Goal: Navigation & Orientation: Find specific page/section

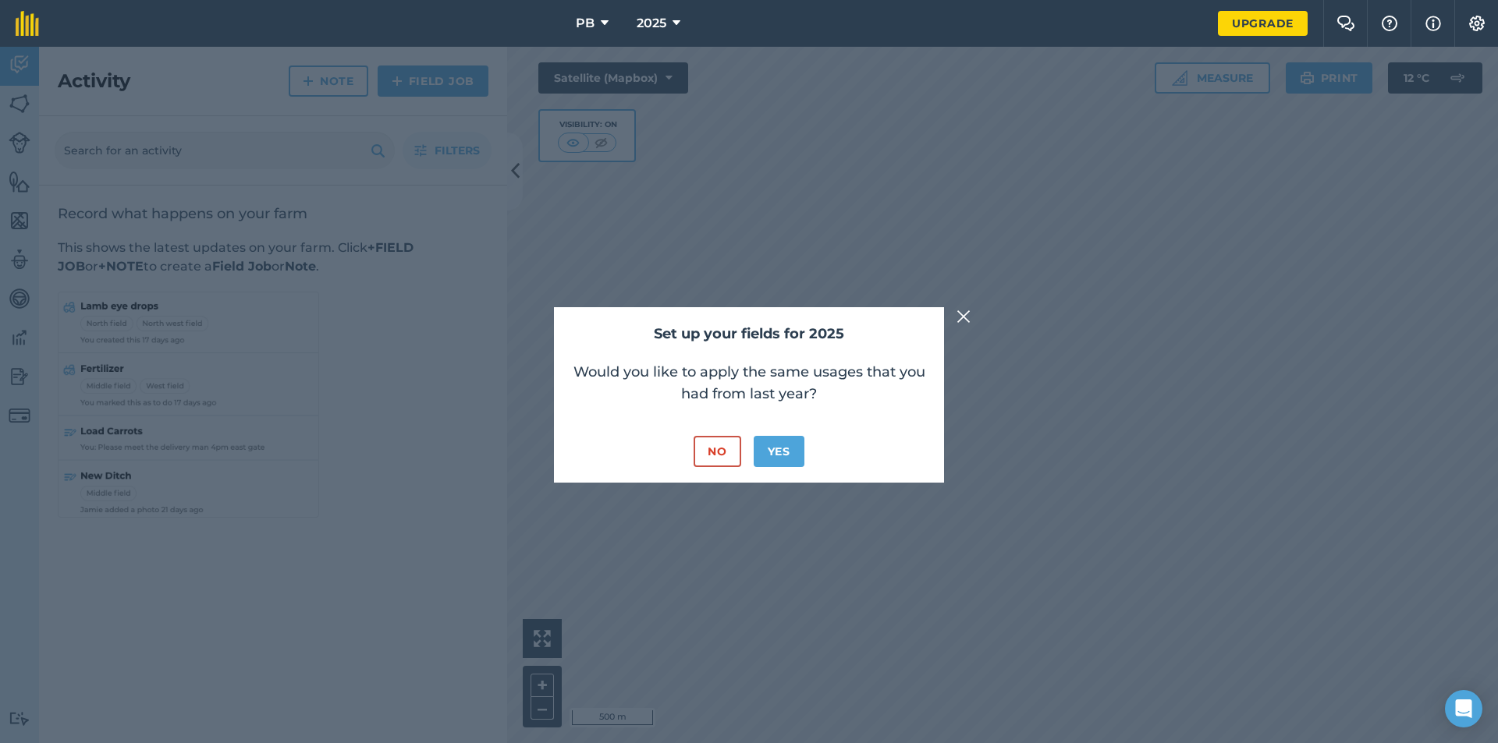
click at [960, 321] on img at bounding box center [963, 316] width 14 height 19
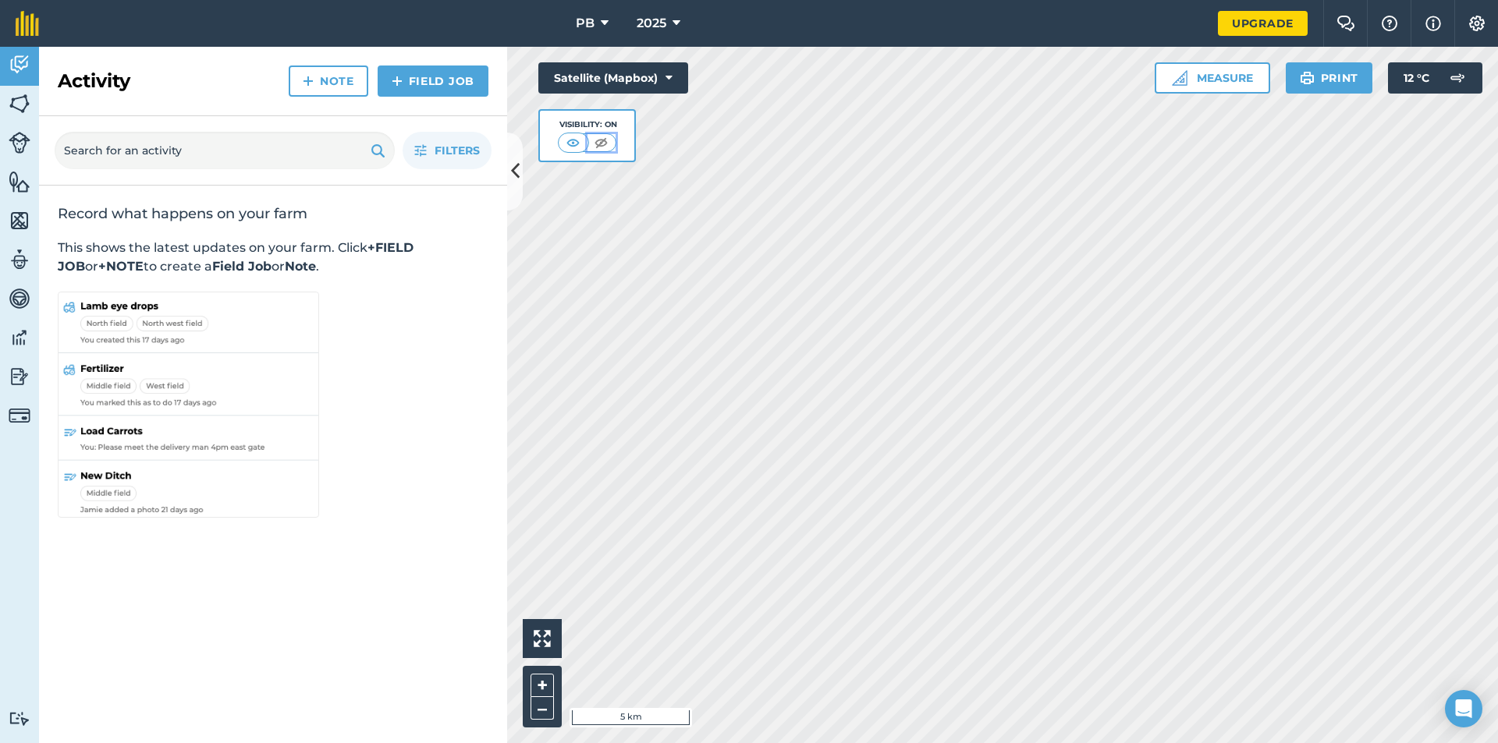
click at [596, 146] on img at bounding box center [600, 143] width 19 height 16
click at [596, 146] on img at bounding box center [601, 143] width 19 height 16
click at [580, 146] on img at bounding box center [573, 143] width 19 height 16
click at [21, 101] on img at bounding box center [20, 103] width 22 height 23
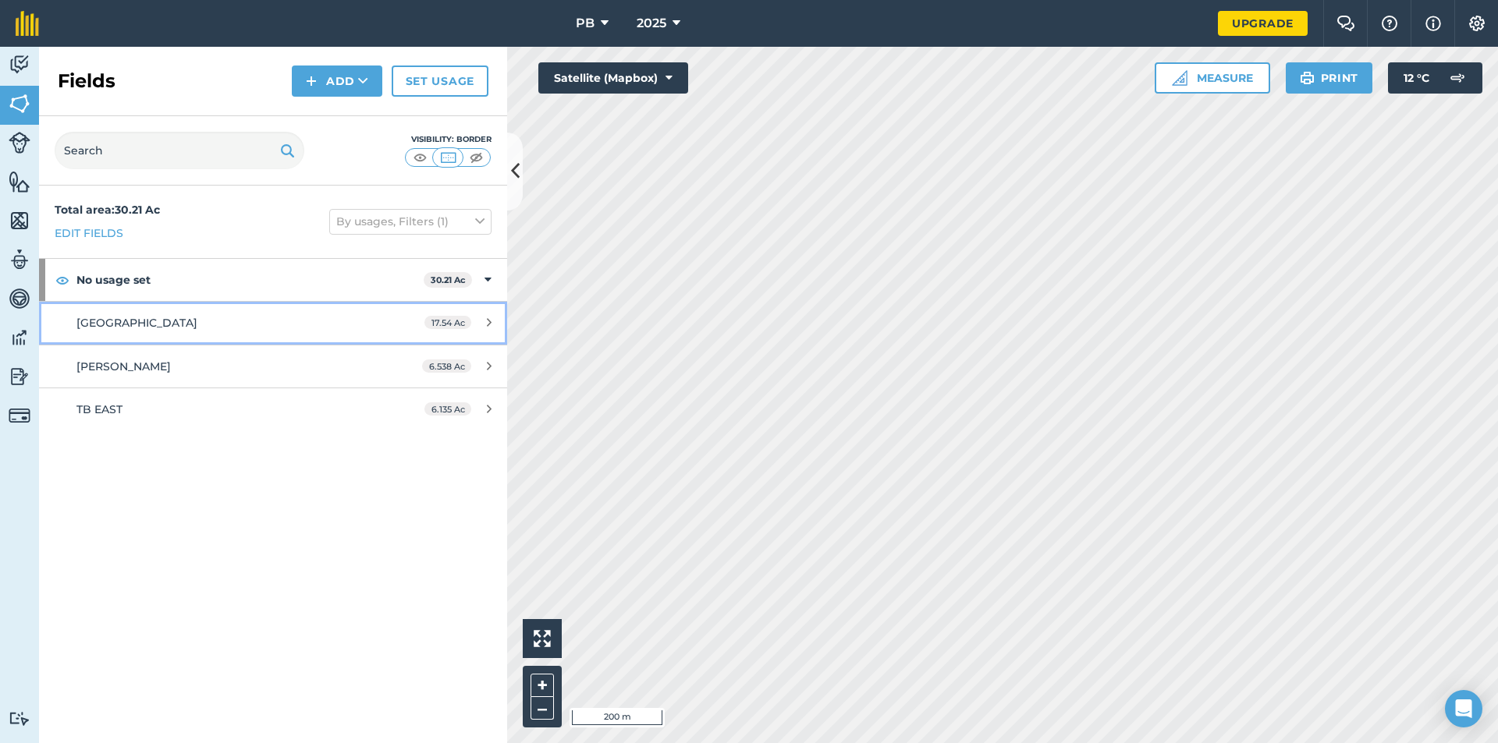
click at [139, 330] on span "[GEOGRAPHIC_DATA]" at bounding box center [136, 323] width 121 height 14
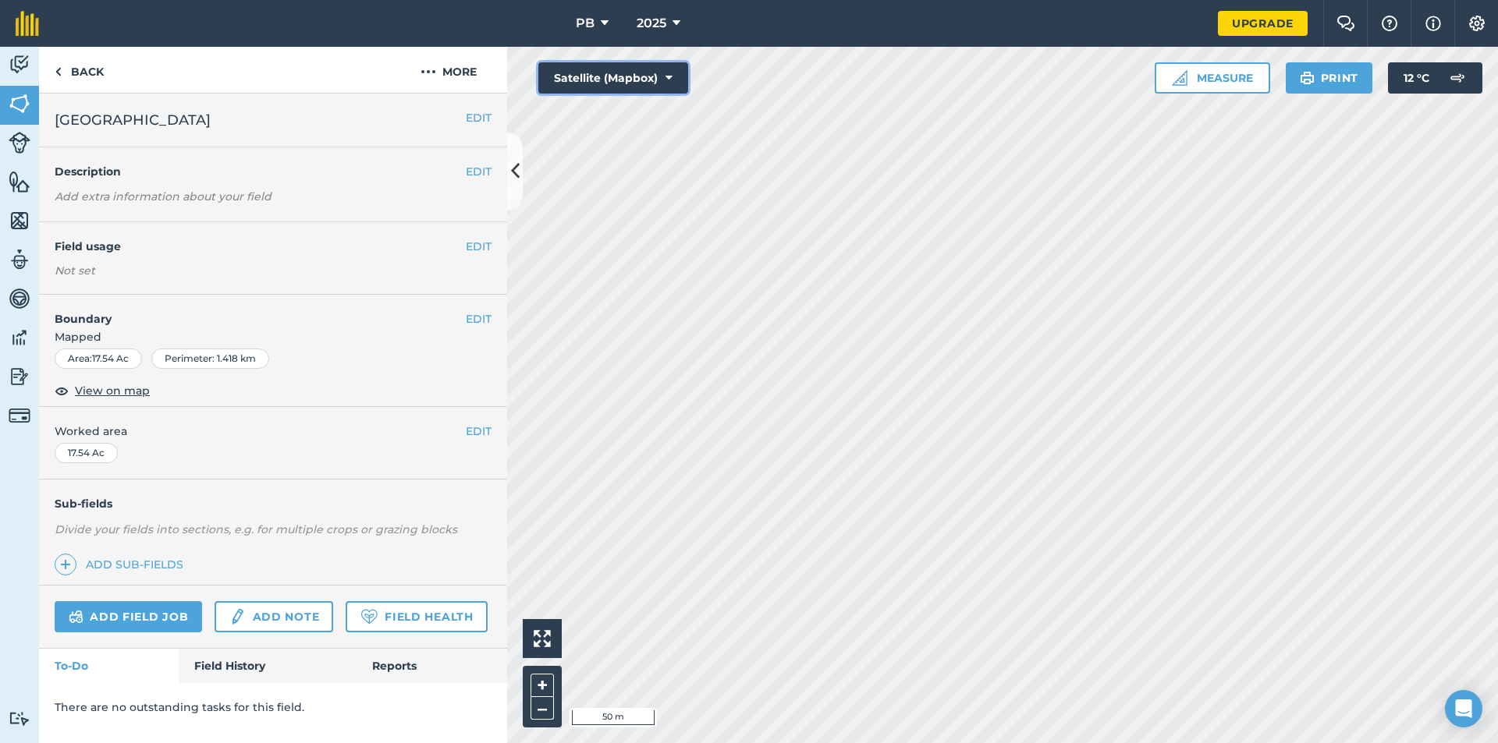
click at [651, 78] on button "Satellite (Mapbox)" at bounding box center [613, 77] width 150 height 31
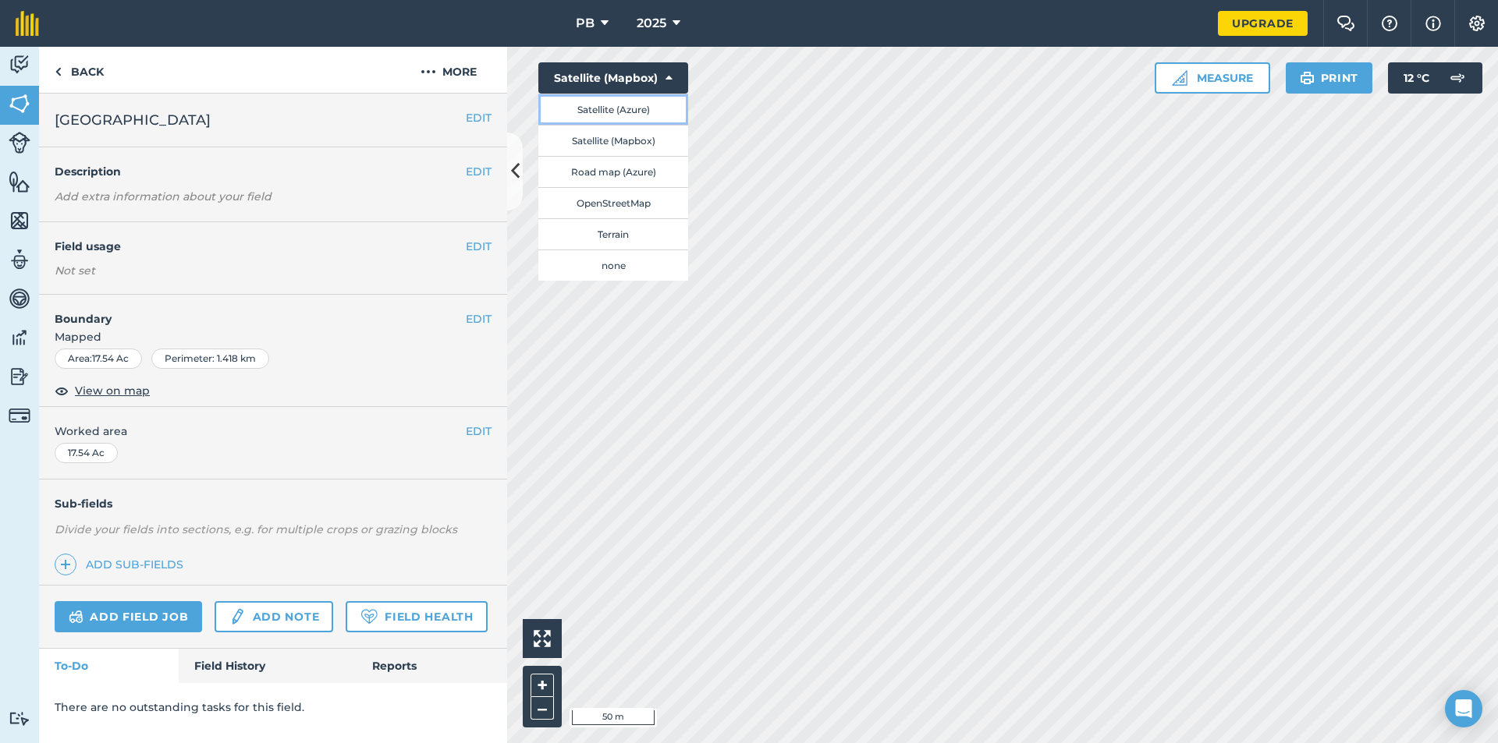
click at [630, 115] on button "Satellite (Azure)" at bounding box center [613, 109] width 150 height 31
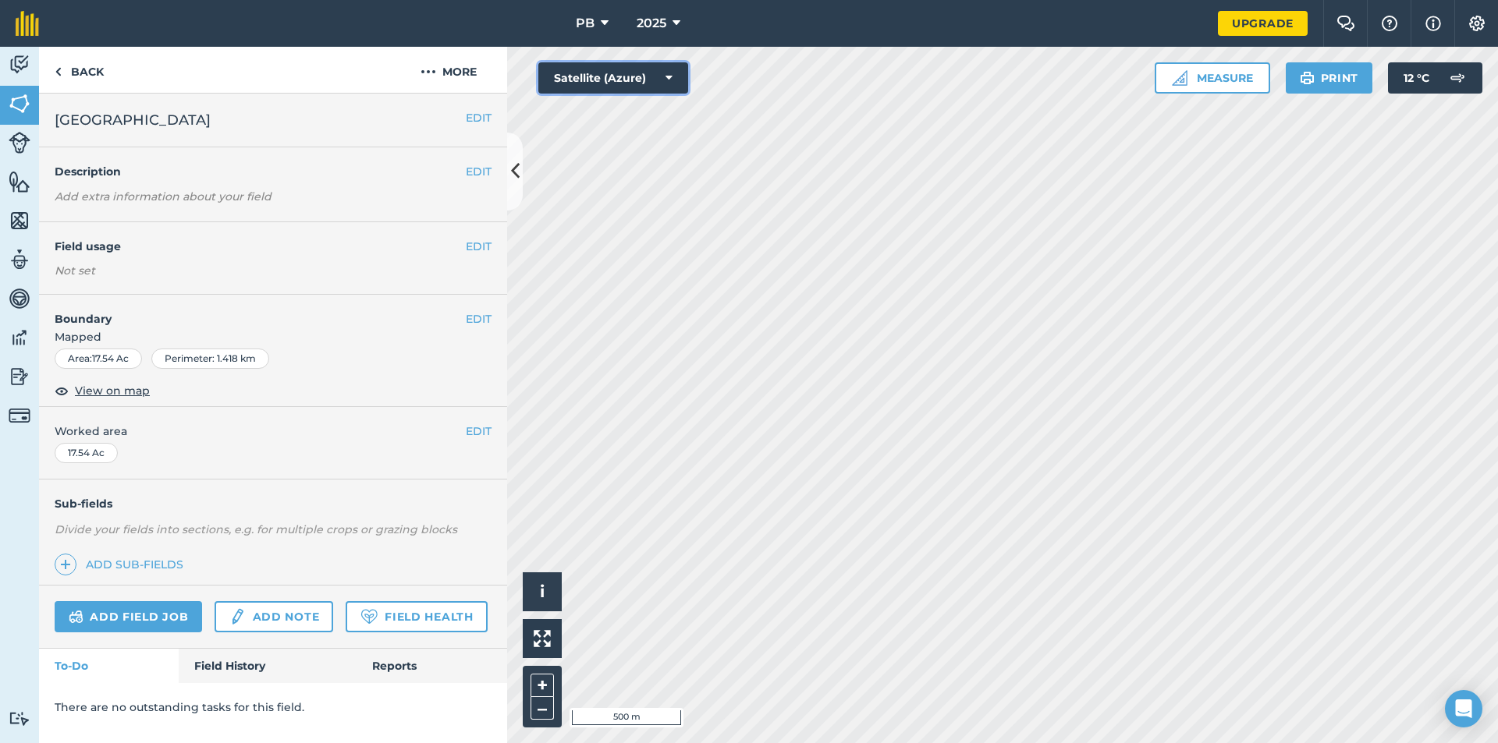
click at [658, 75] on button "Satellite (Azure)" at bounding box center [613, 77] width 150 height 31
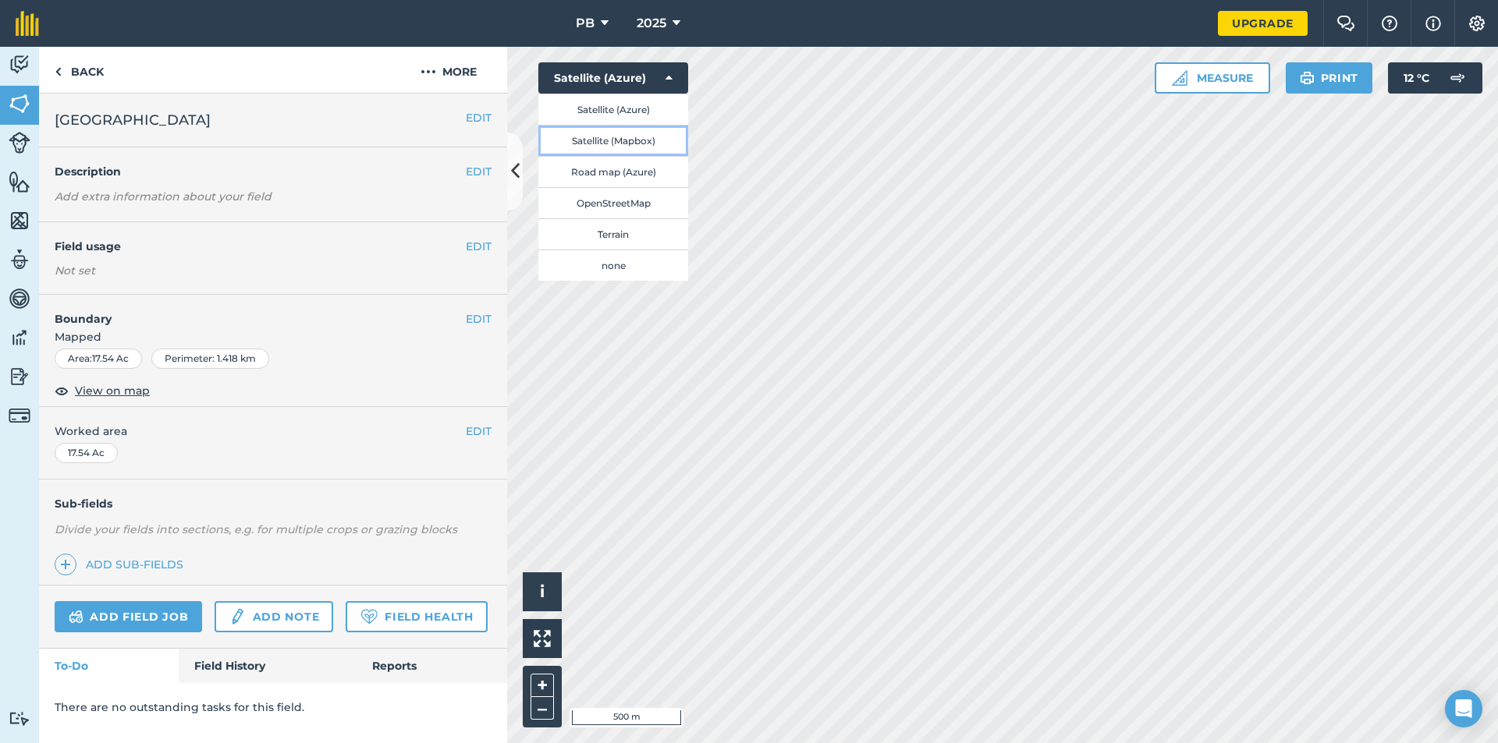
click at [635, 147] on button "Satellite (Mapbox)" at bounding box center [613, 140] width 150 height 31
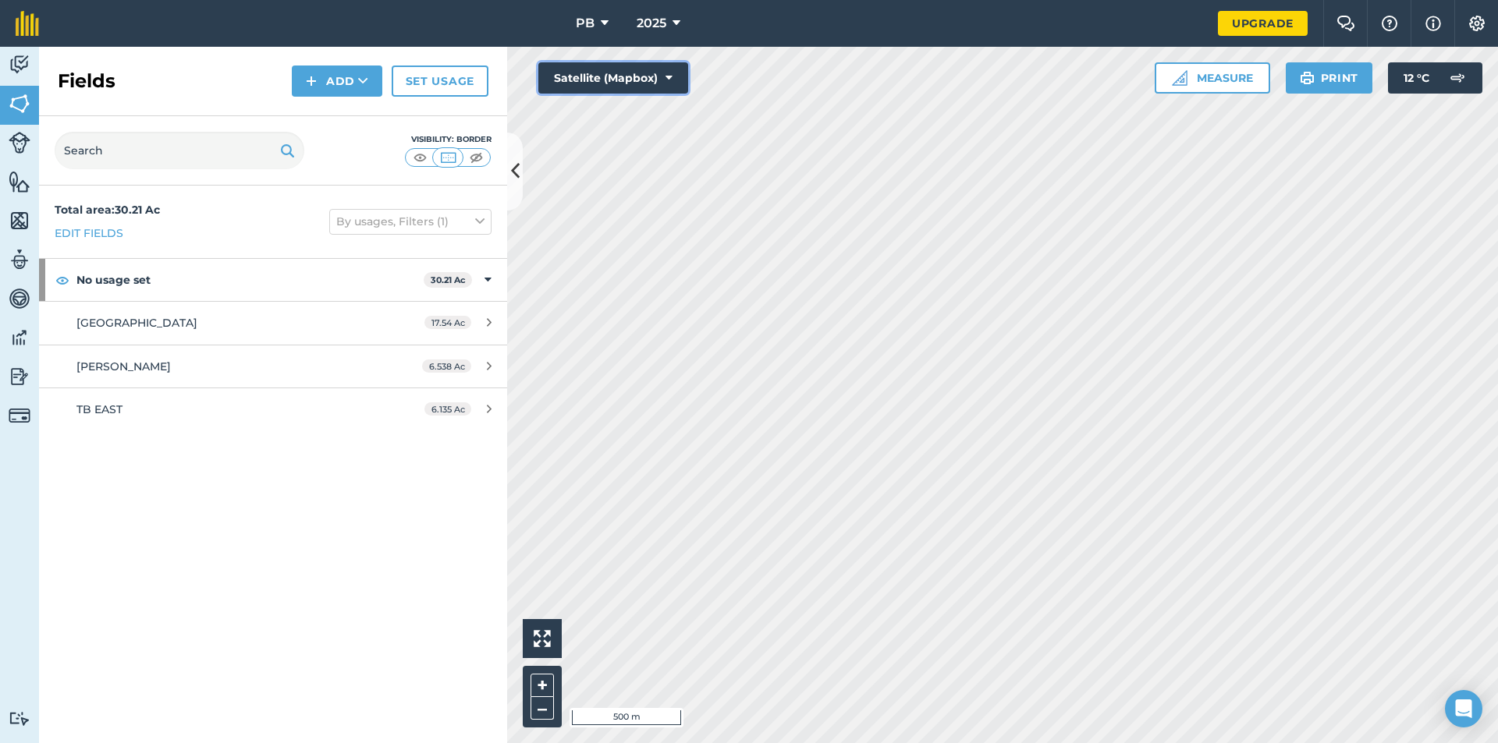
click at [598, 76] on button "Satellite (Mapbox)" at bounding box center [613, 77] width 150 height 31
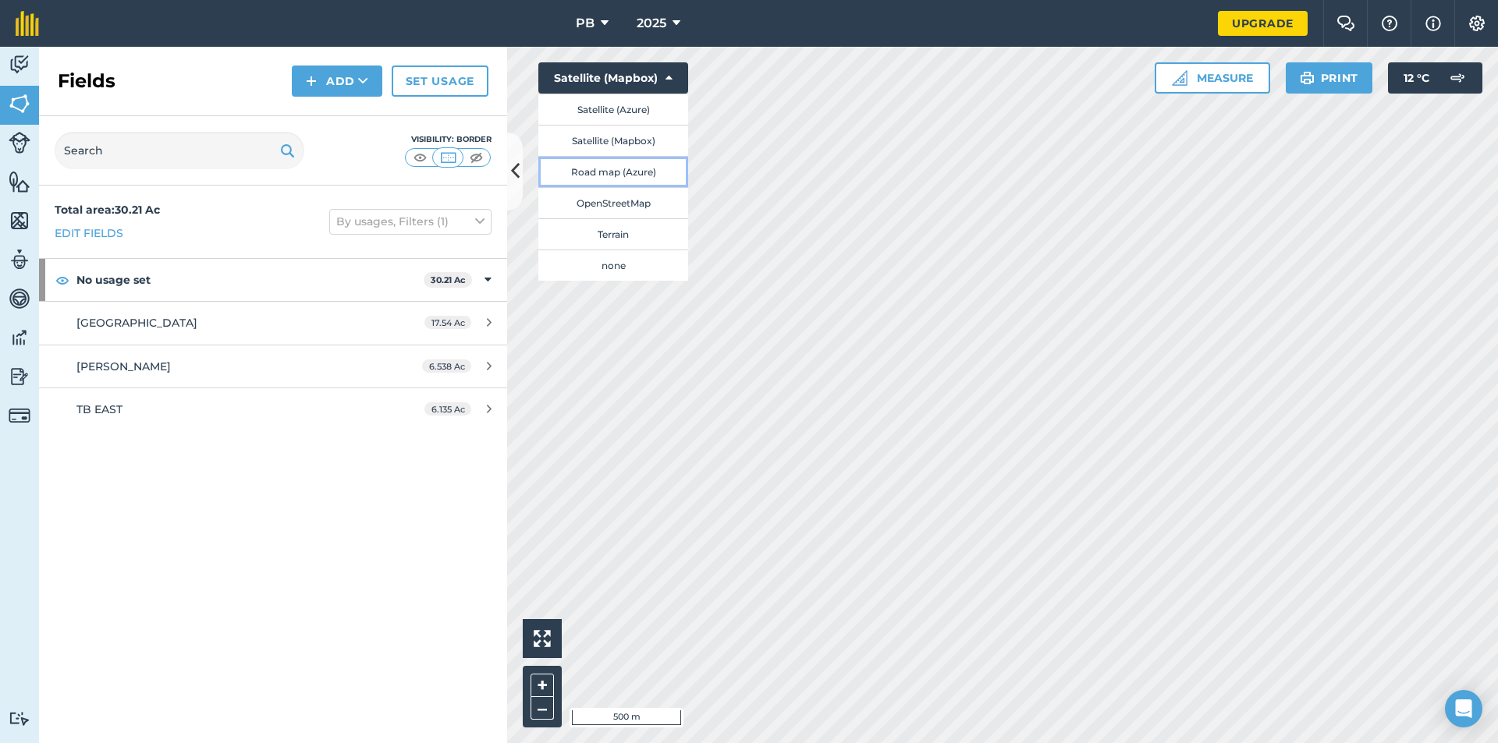
click at [626, 173] on button "Road map (Azure)" at bounding box center [613, 171] width 150 height 31
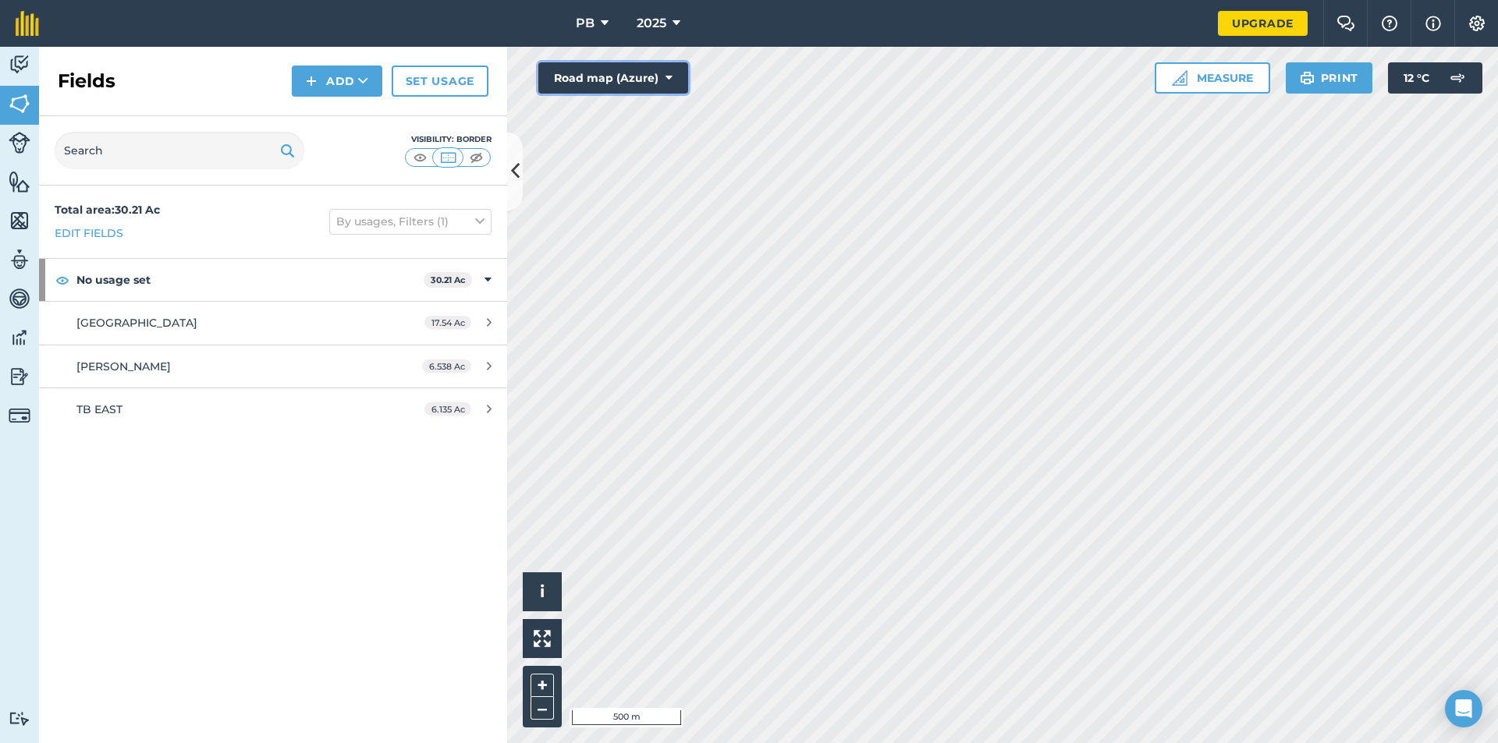
click at [644, 79] on button "Road map (Azure)" at bounding box center [613, 77] width 150 height 31
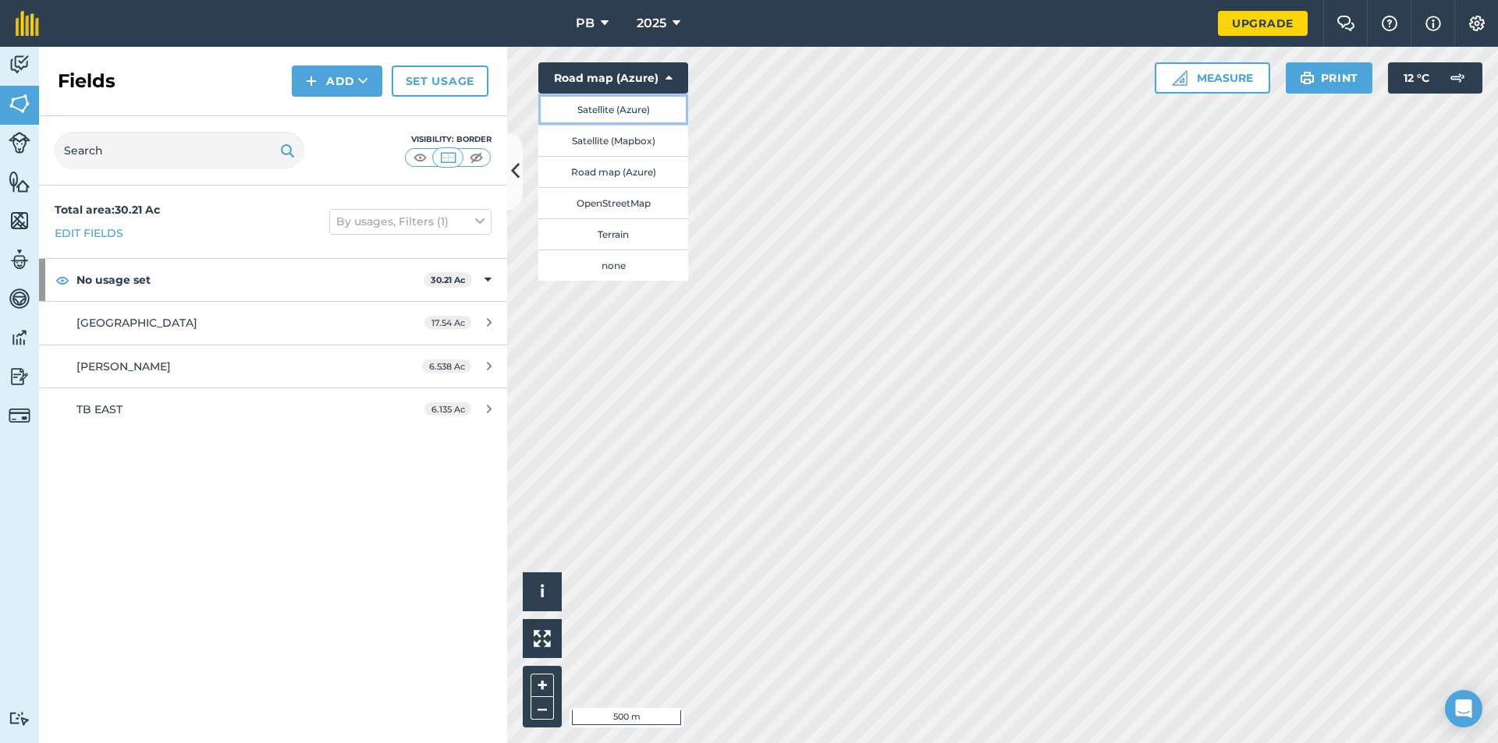
click at [637, 111] on button "Satellite (Azure)" at bounding box center [613, 109] width 150 height 31
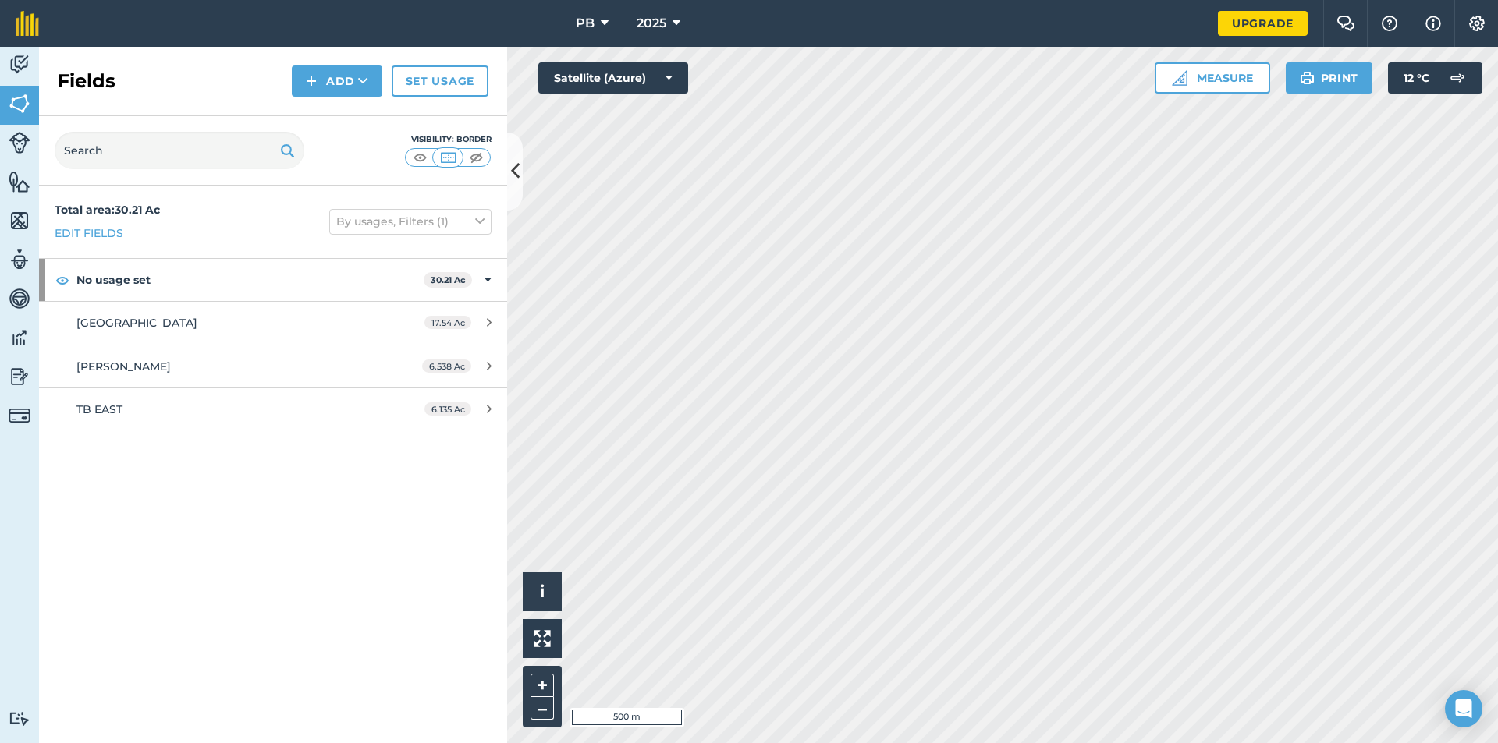
click at [1153, 743] on html "PB 2025 Upgrade Farm Chat Help Info Settings Map printing is not available on o…" at bounding box center [749, 371] width 1498 height 743
click at [1111, 743] on html "PB 2025 Upgrade Farm Chat Help Info Settings Map printing is not available on o…" at bounding box center [749, 371] width 1498 height 743
click at [1129, 743] on html "PB 2025 Upgrade Farm Chat Help Info Settings Map printing is not available on o…" at bounding box center [749, 371] width 1498 height 743
click at [1148, 18] on div "PB 2025 Upgrade Farm Chat Help Info Settings Map printing is not available on o…" at bounding box center [749, 371] width 1498 height 743
click at [1416, 92] on div "Hello i © 2025 TomTom, Microsoft 20 m + – Satellite (Azure) Measure Print 12 ° C" at bounding box center [1002, 395] width 991 height 697
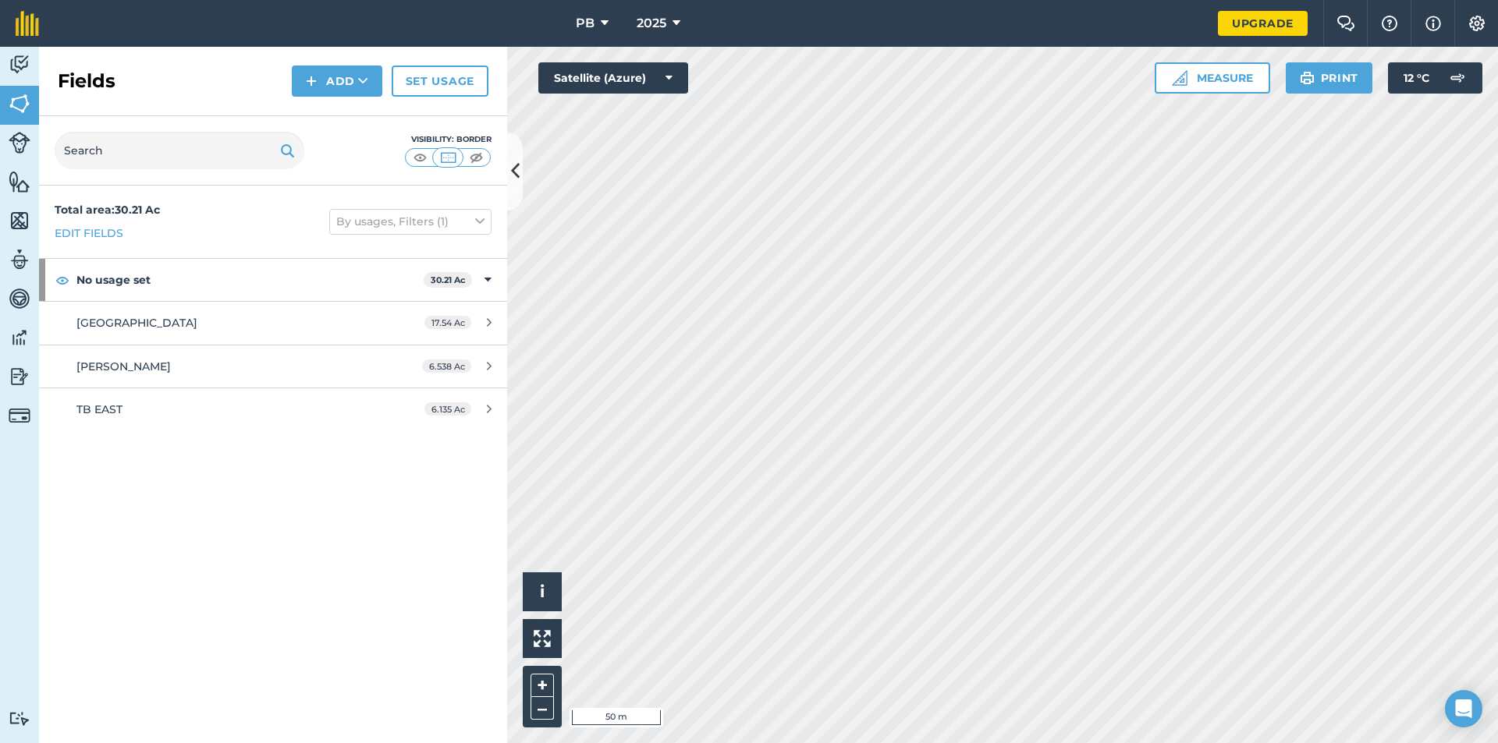
click at [1108, 743] on html "PB 2025 Upgrade Farm Chat Help Info Settings Map printing is not available on o…" at bounding box center [749, 371] width 1498 height 743
click at [1267, 743] on html "PB 2025 Upgrade Farm Chat Help Info Settings Map printing is not available on o…" at bounding box center [749, 371] width 1498 height 743
click at [498, 422] on div "Activity Fields Livestock Features Maps Team Vehicles Data Reporting Billing Tu…" at bounding box center [749, 395] width 1498 height 697
click at [1034, 743] on html "PB 2025 Upgrade Farm Chat Help Info Settings Map printing is not available on o…" at bounding box center [749, 371] width 1498 height 743
click at [1199, 34] on div "PB 2025 Upgrade Farm Chat Help Info Settings Map printing is not available on o…" at bounding box center [749, 371] width 1498 height 743
